Goal: Task Accomplishment & Management: Use online tool/utility

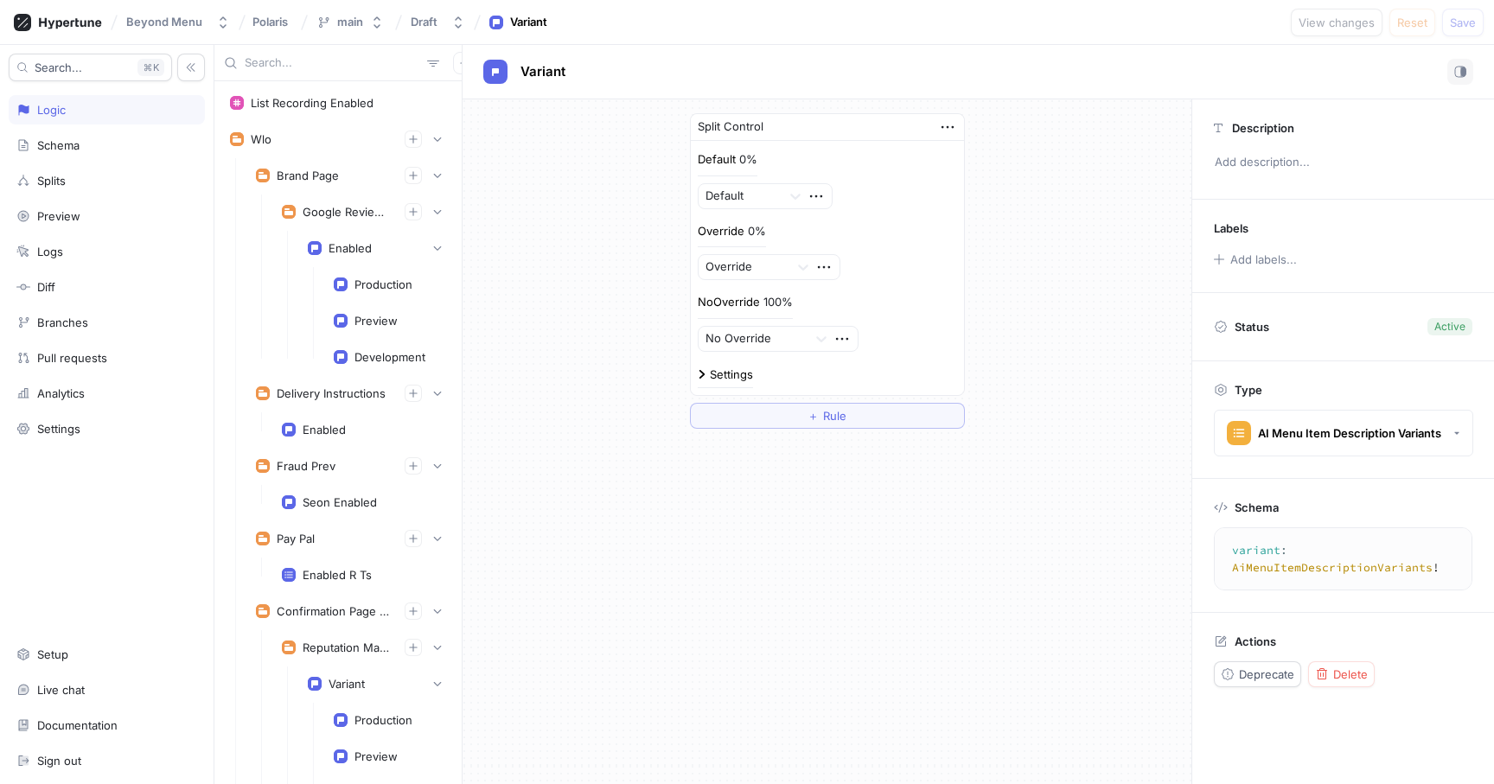
scroll to position [2277, 0]
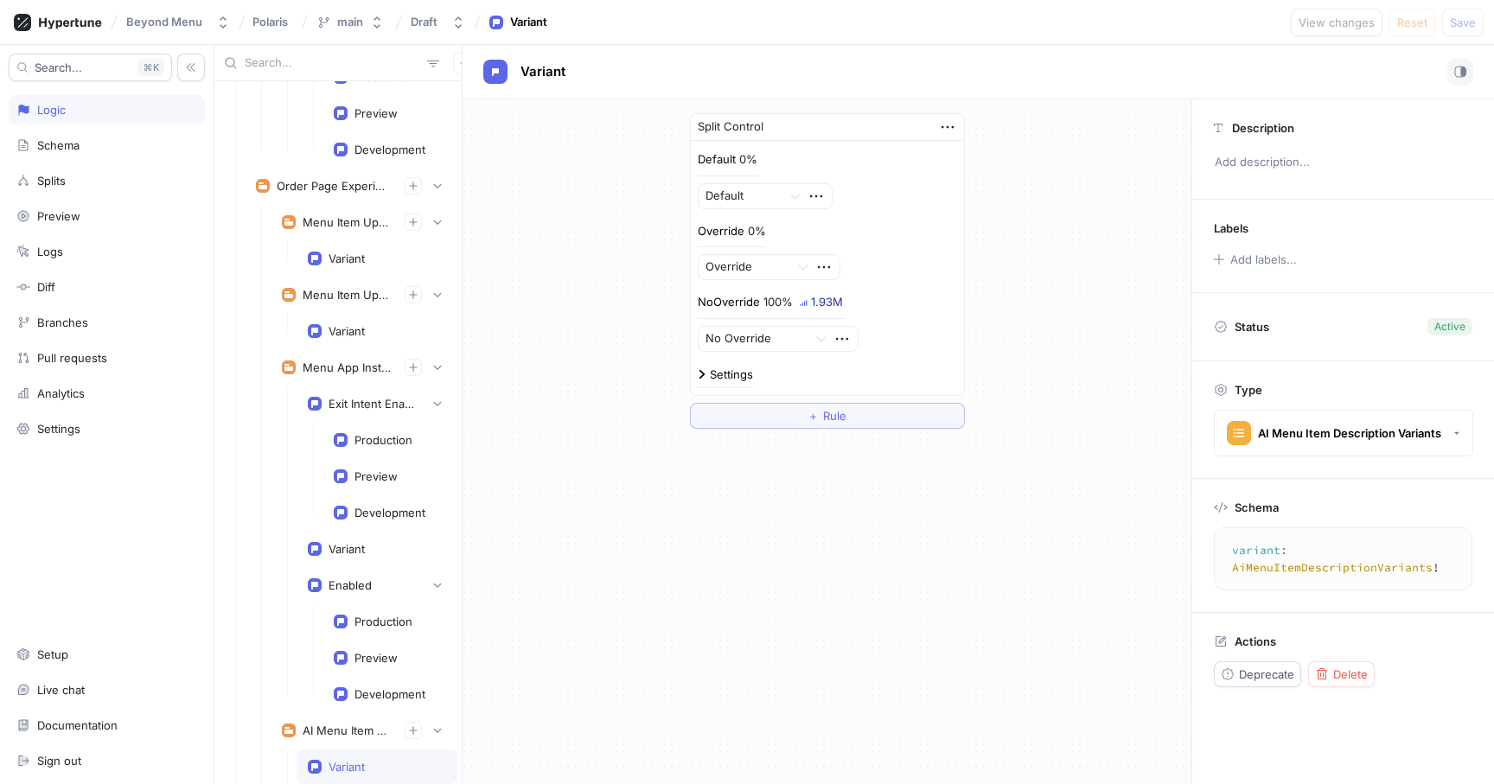
click at [293, 67] on input "text" at bounding box center [333, 62] width 176 height 17
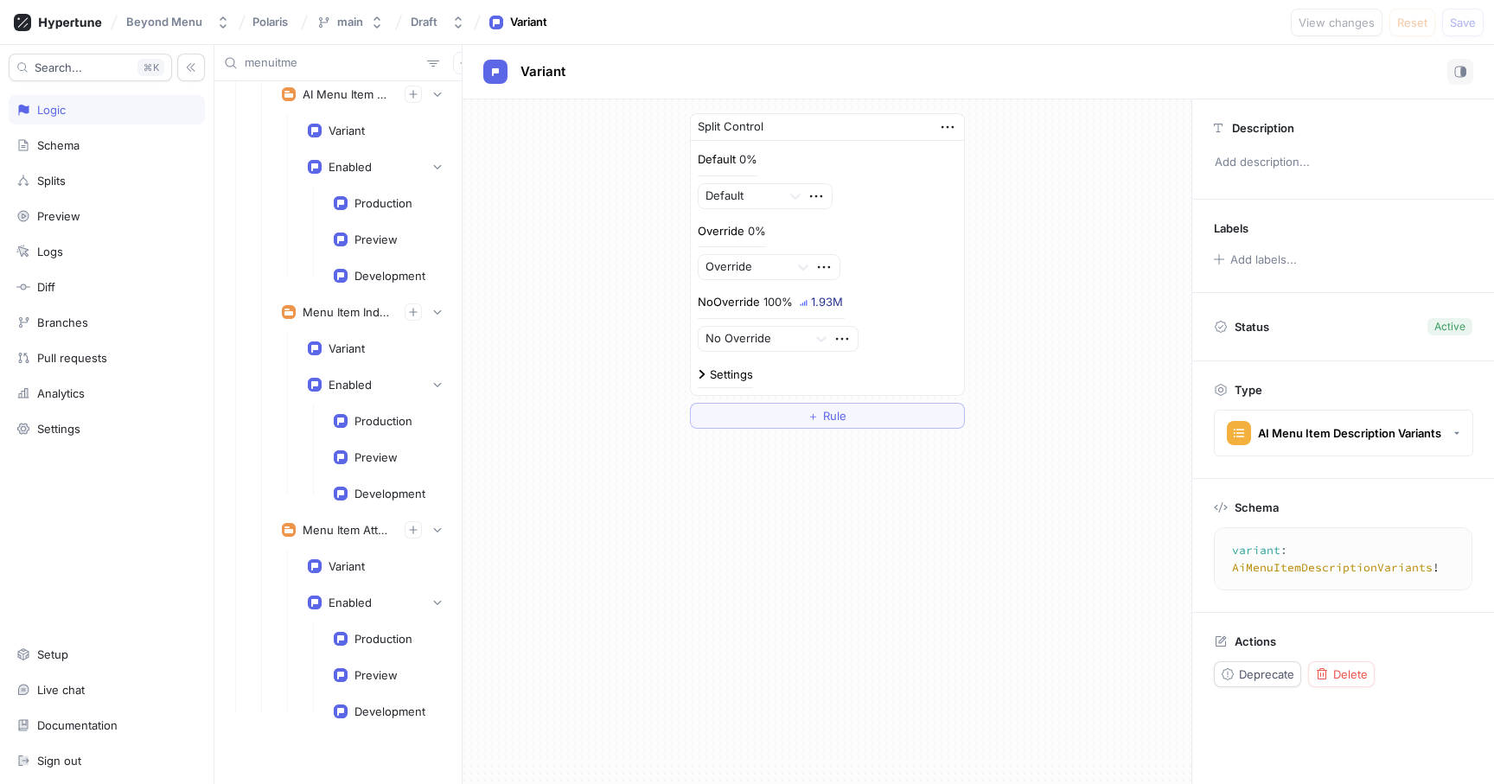
scroll to position [444, 0]
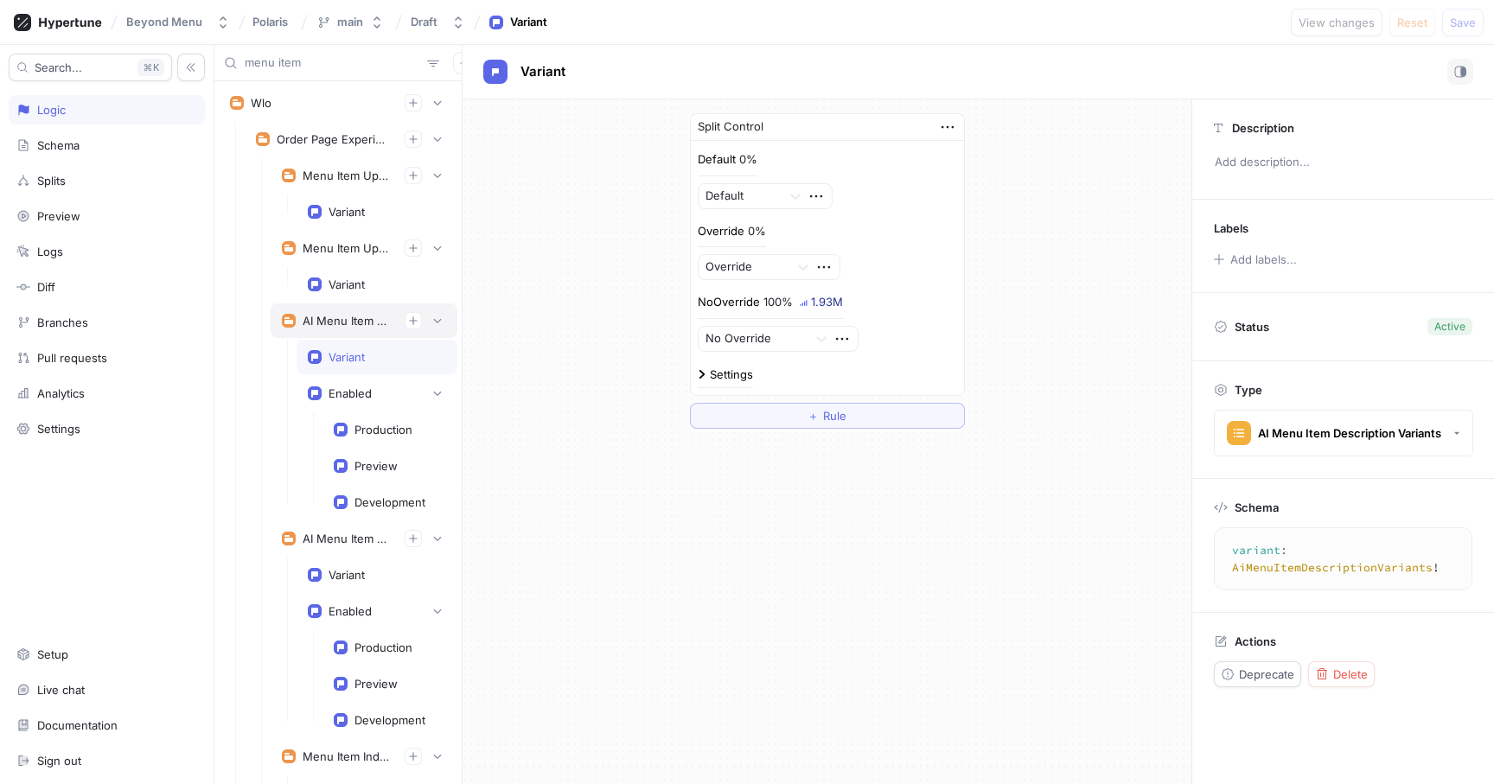
type input "menu item"
click at [324, 309] on div "AI Menu Item Description" at bounding box center [364, 320] width 187 height 35
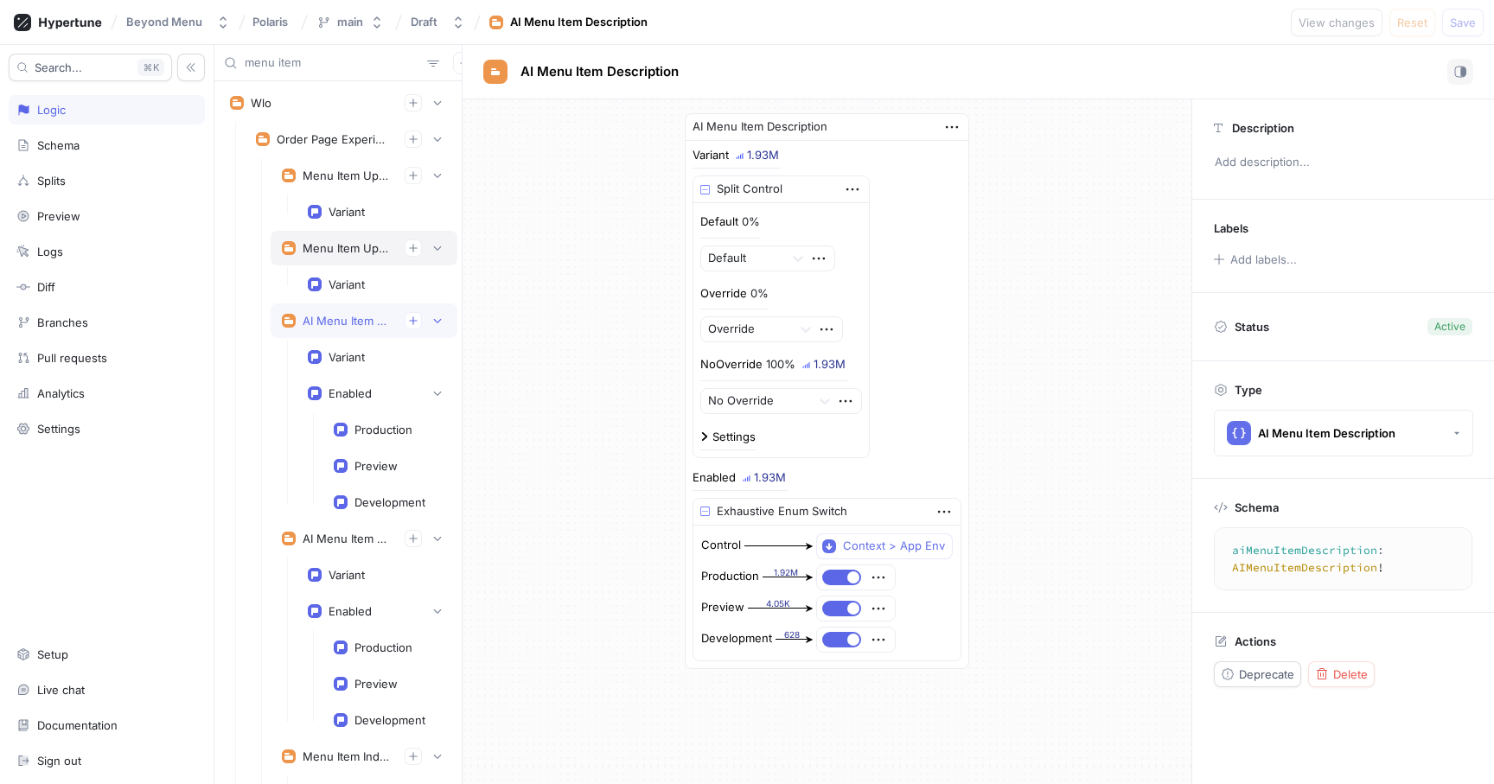
click at [335, 239] on div "Menu Item Upsell" at bounding box center [364, 247] width 164 height 17
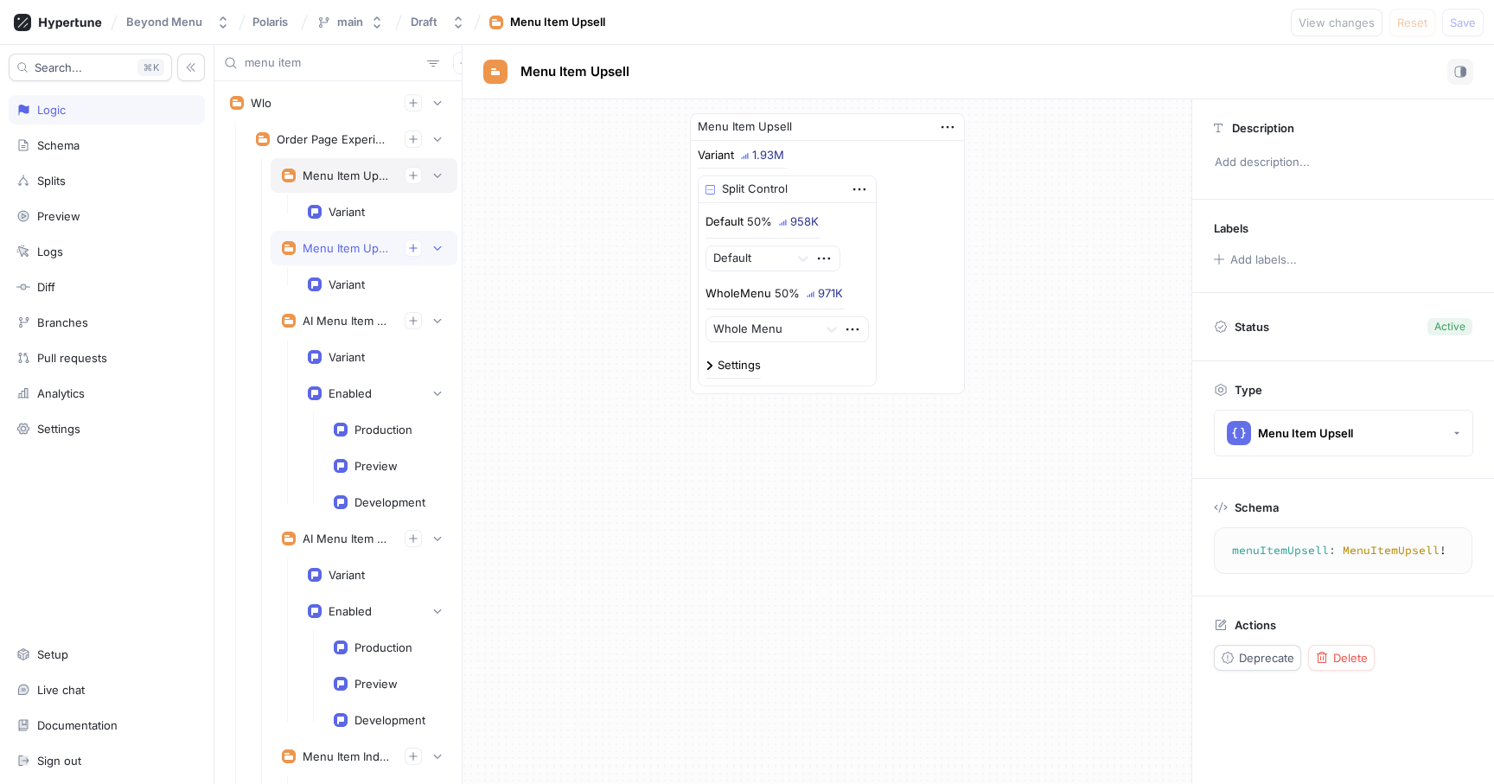
click at [334, 184] on div "Menu Item Upsell V2" at bounding box center [364, 175] width 187 height 35
type textarea "menuItemUpsellV2: MenuItemUpsellV2!"
